Goal: Share content

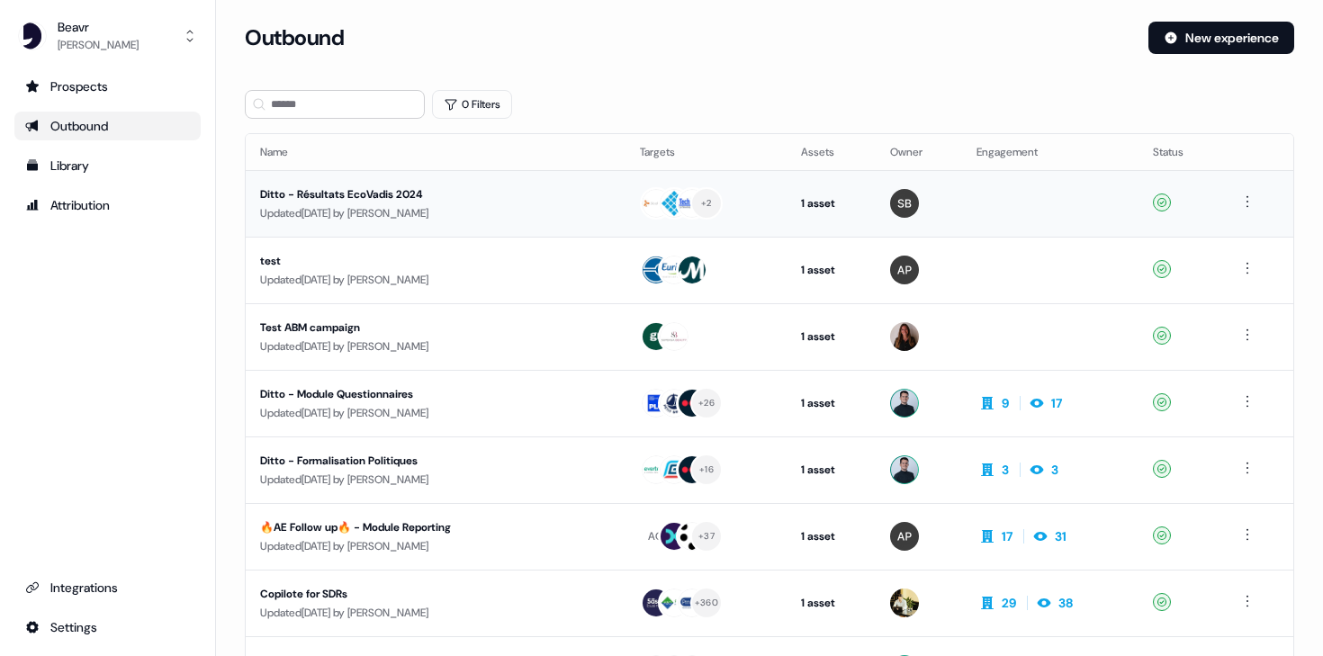
click at [412, 219] on div "Updated [DATE] by [PERSON_NAME]" at bounding box center [435, 213] width 351 height 18
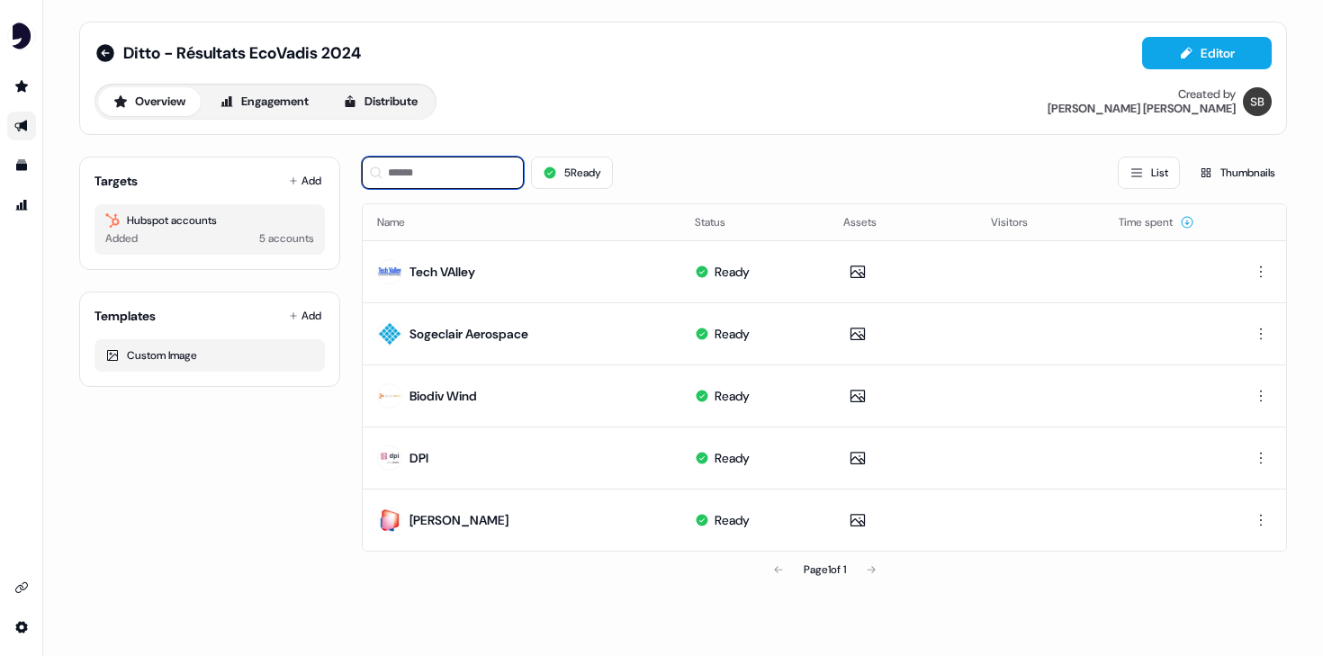
click at [461, 167] on input at bounding box center [443, 173] width 162 height 32
click at [290, 179] on icon at bounding box center [293, 180] width 9 height 9
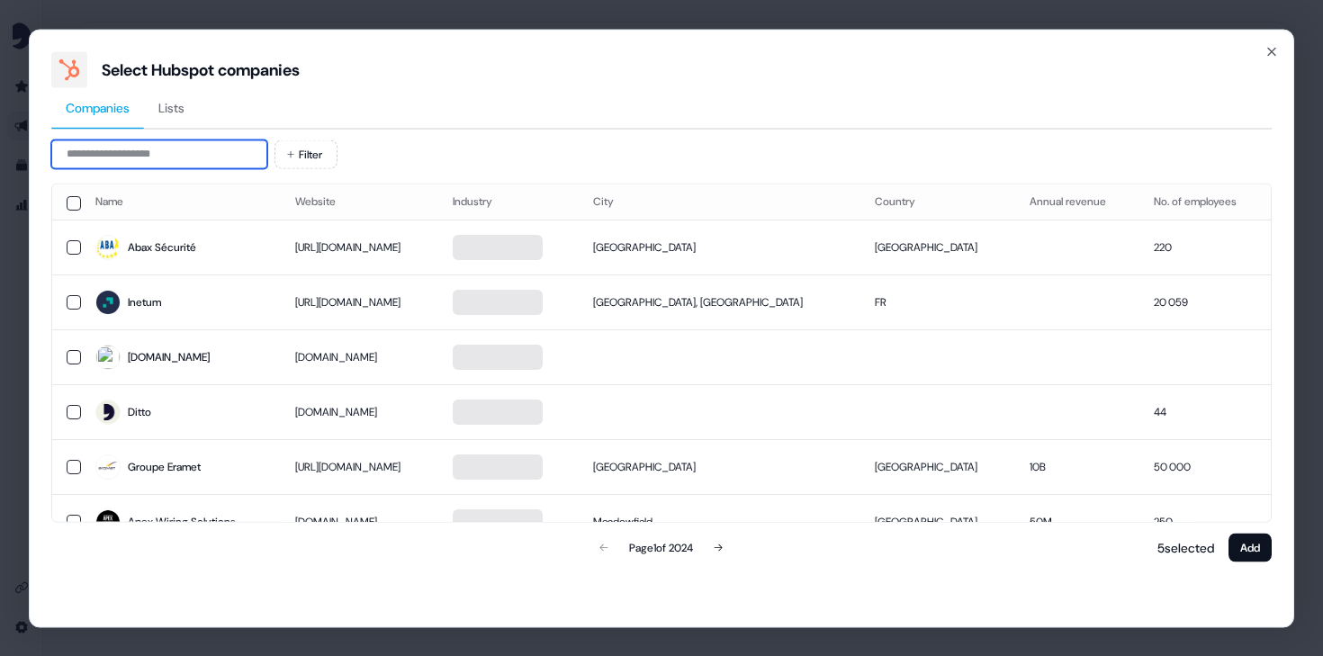
click at [250, 163] on input at bounding box center [159, 153] width 216 height 29
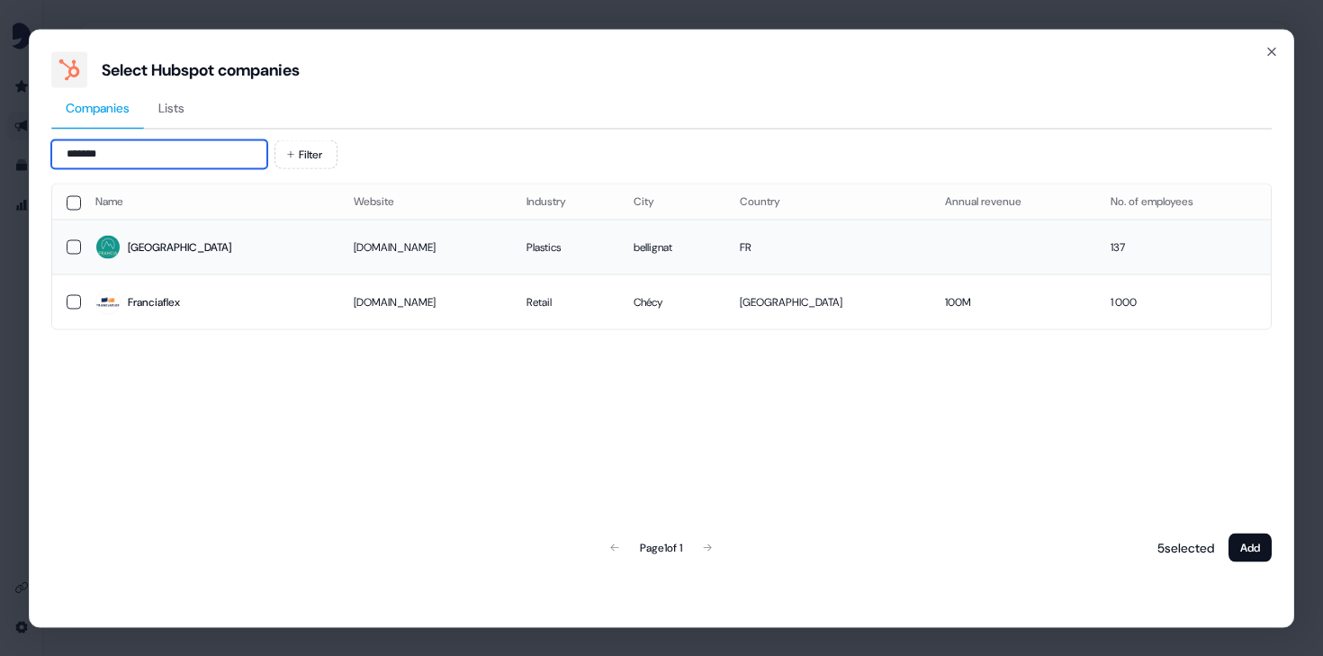
type input "*******"
click at [82, 247] on td "[GEOGRAPHIC_DATA]" at bounding box center [210, 247] width 258 height 55
click at [1253, 542] on button "Add" at bounding box center [1249, 547] width 43 height 29
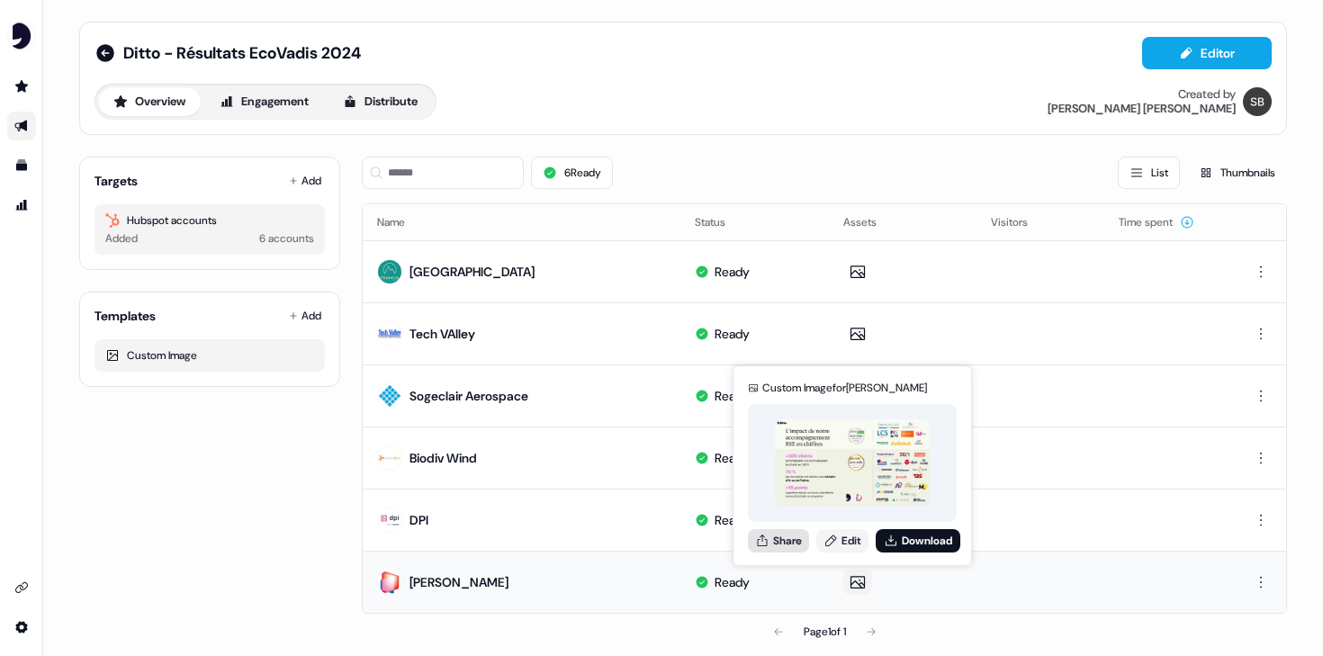
click at [780, 544] on button "Share" at bounding box center [778, 540] width 61 height 23
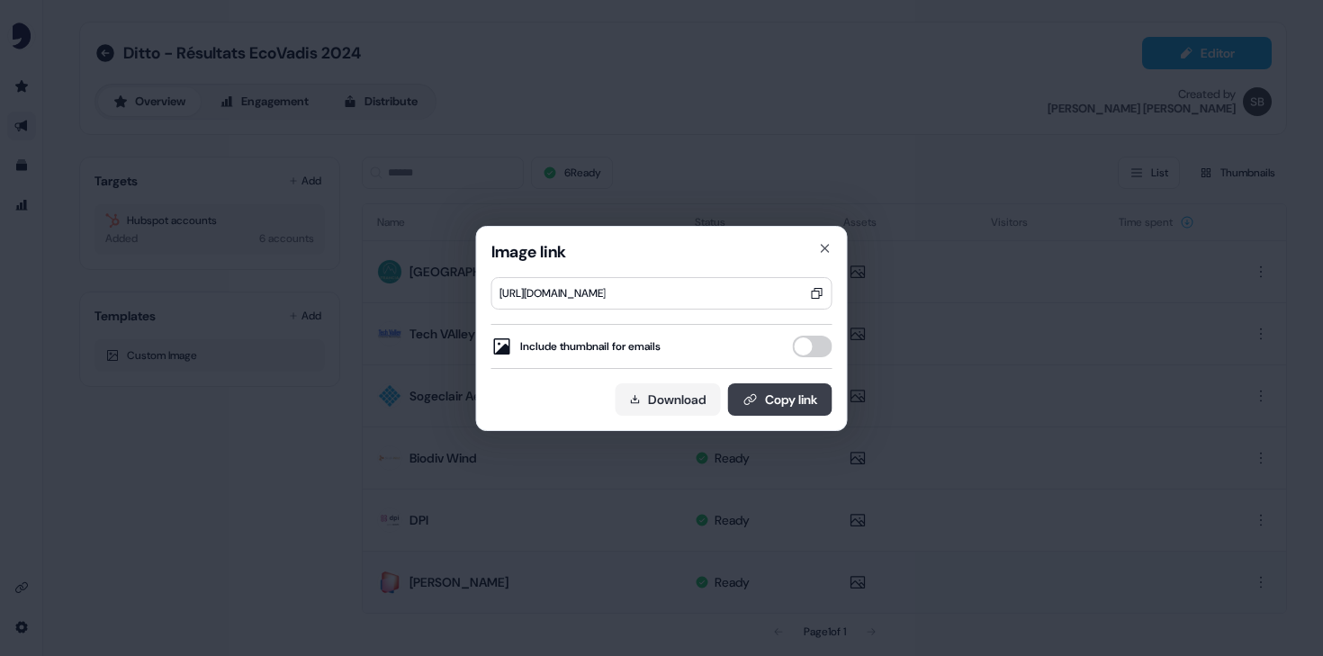
click at [761, 402] on button "Copy link" at bounding box center [780, 399] width 104 height 32
